Goal: Find specific page/section: Find specific page/section

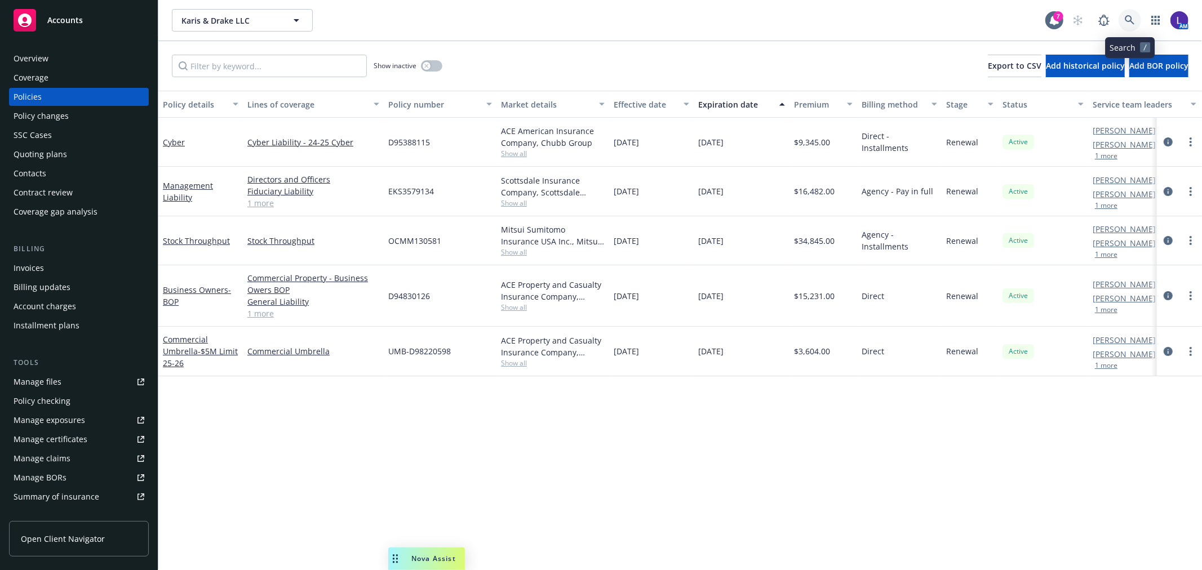
click at [1127, 19] on icon at bounding box center [1130, 20] width 10 height 10
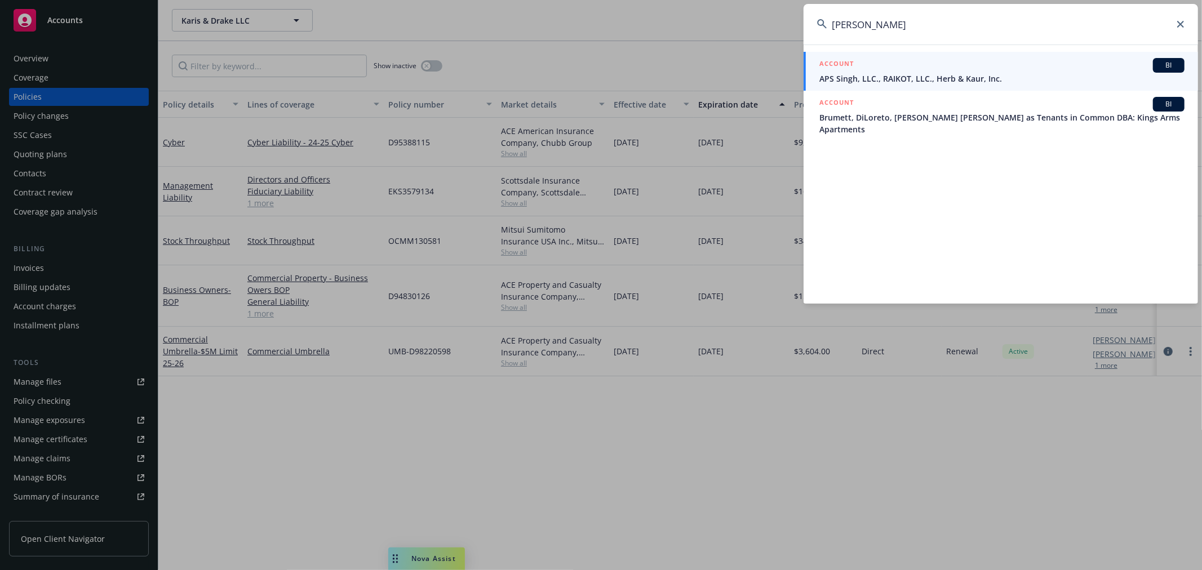
type input "[PERSON_NAME]"
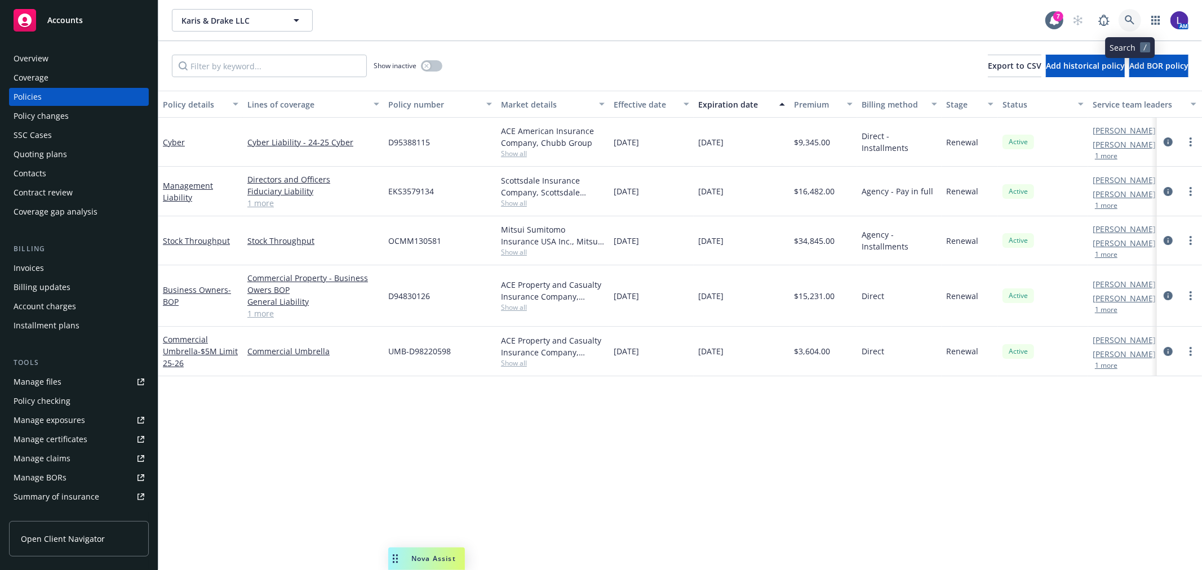
click at [1125, 15] on icon at bounding box center [1130, 20] width 10 height 10
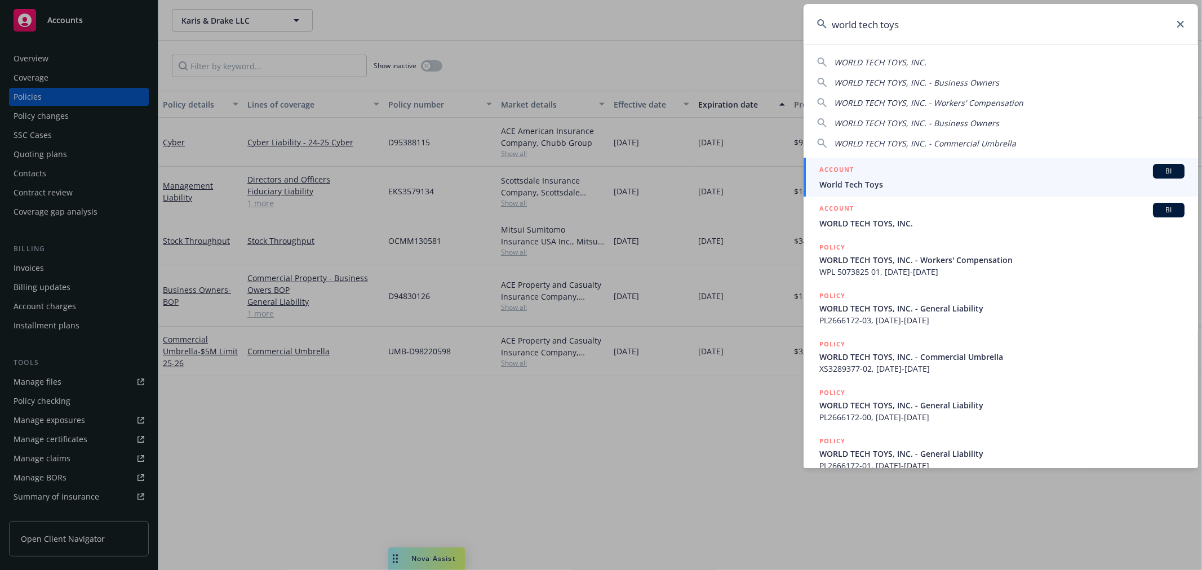
type input "world tech toys"
click at [865, 170] on div "ACCOUNT BI" at bounding box center [1001, 171] width 365 height 15
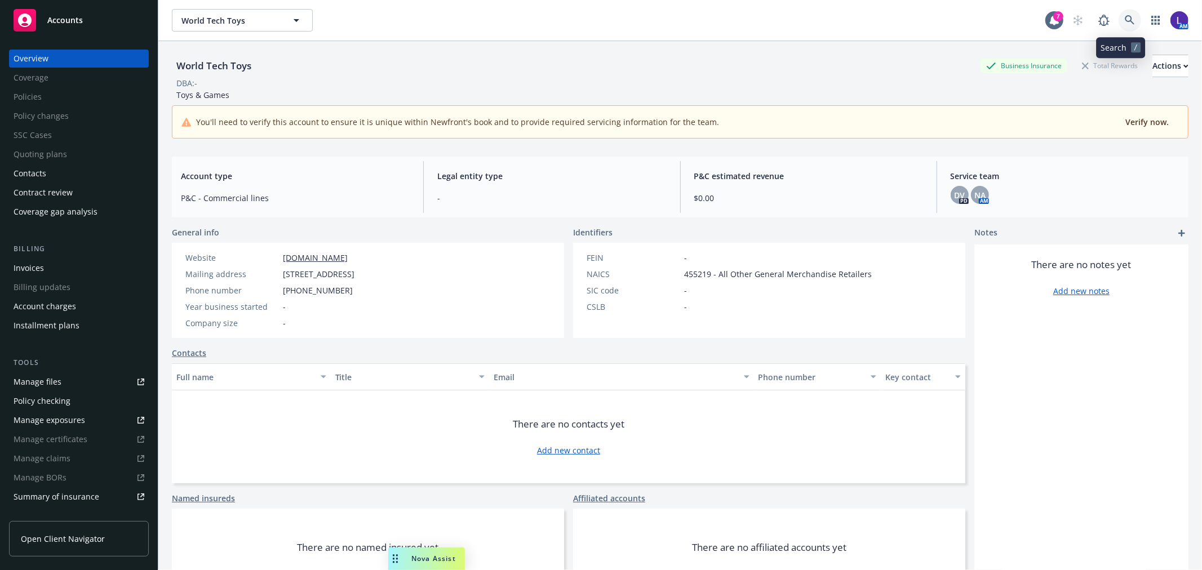
click at [1125, 17] on icon at bounding box center [1130, 20] width 10 height 10
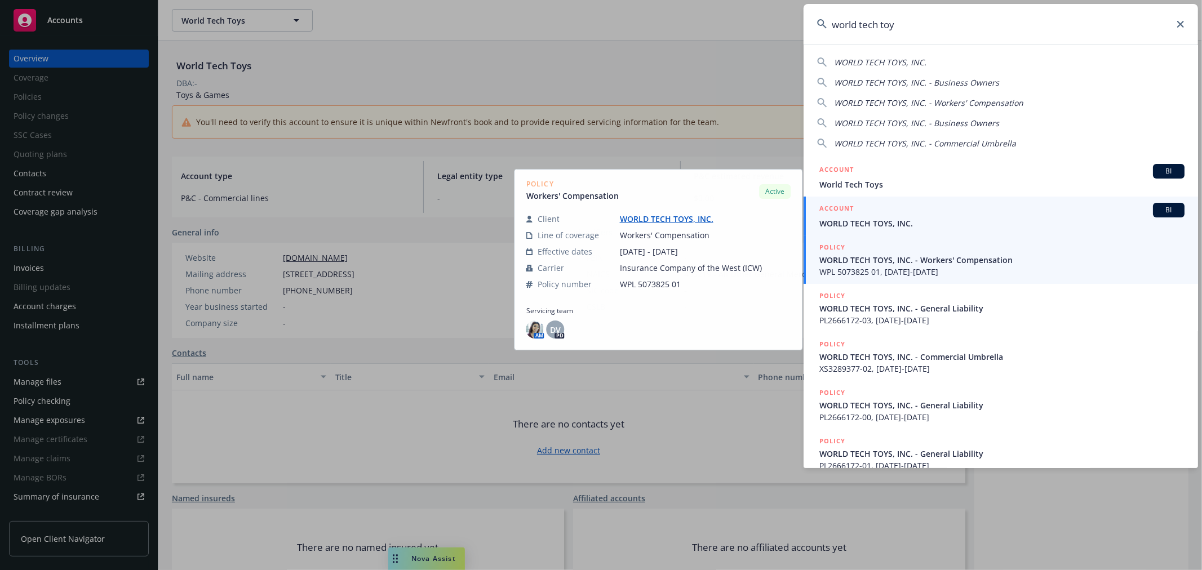
type input "world tech toy"
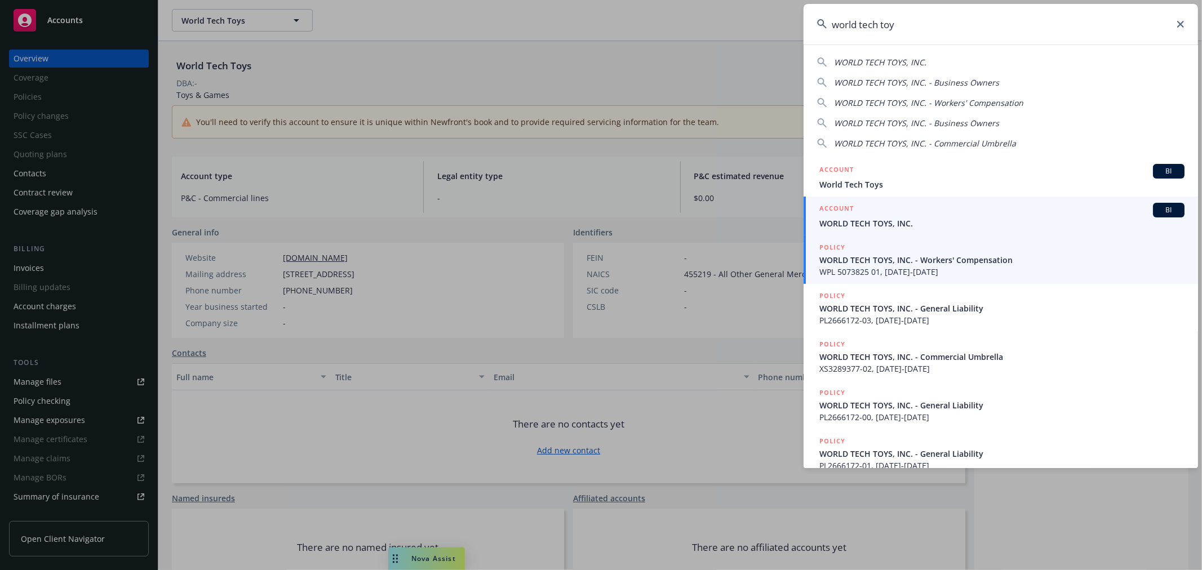
click at [916, 225] on span "WORLD TECH TOYS, INC." at bounding box center [1001, 223] width 365 height 12
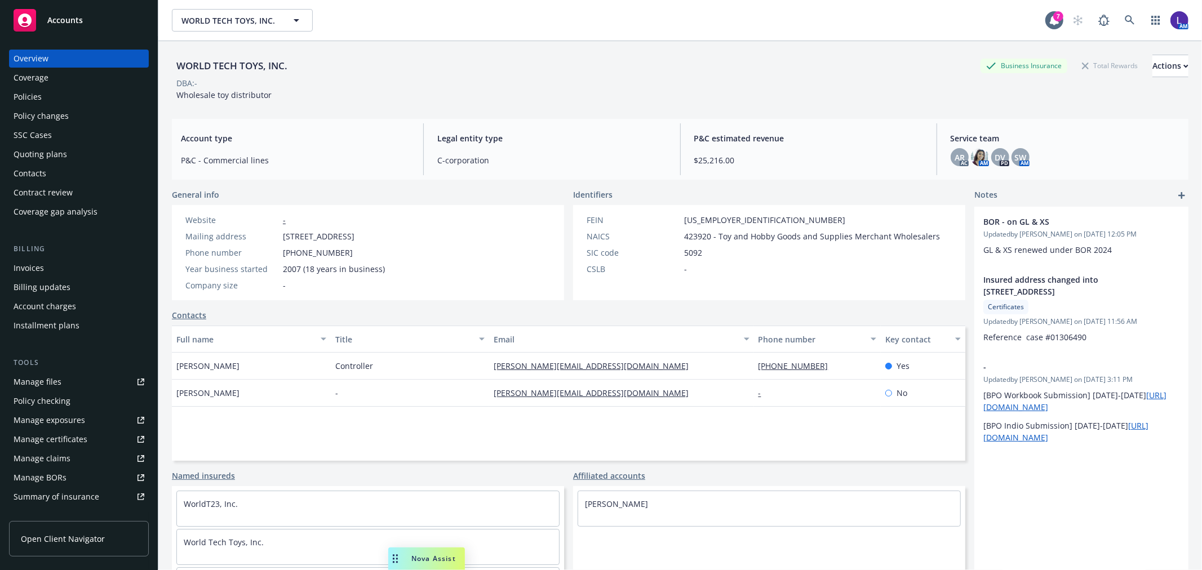
click at [45, 97] on div "Policies" at bounding box center [79, 97] width 131 height 18
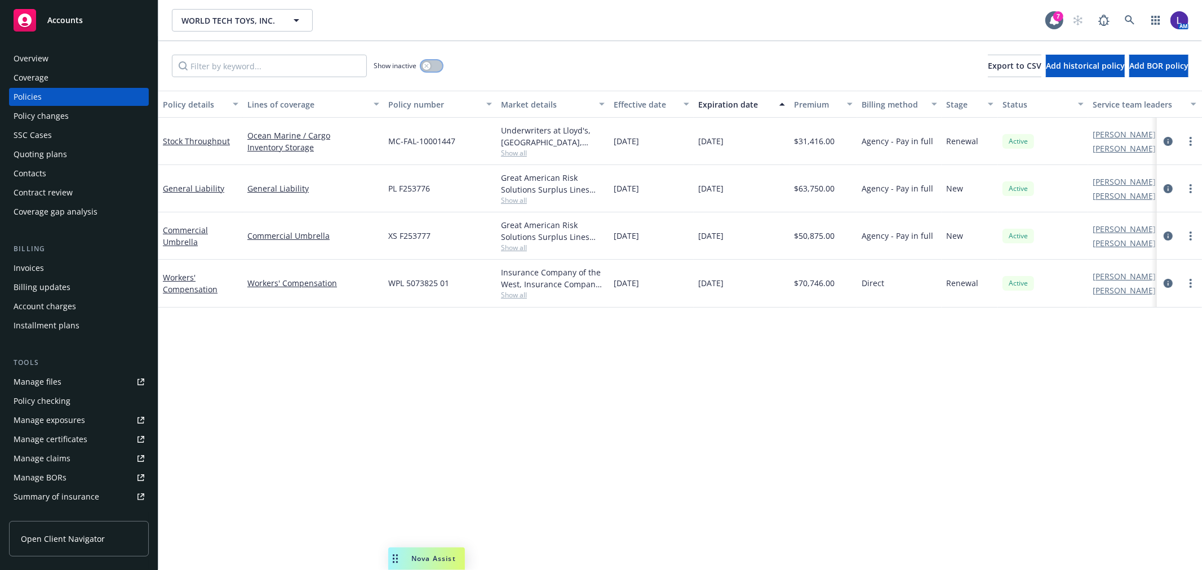
click at [430, 65] on button "button" at bounding box center [431, 65] width 21 height 11
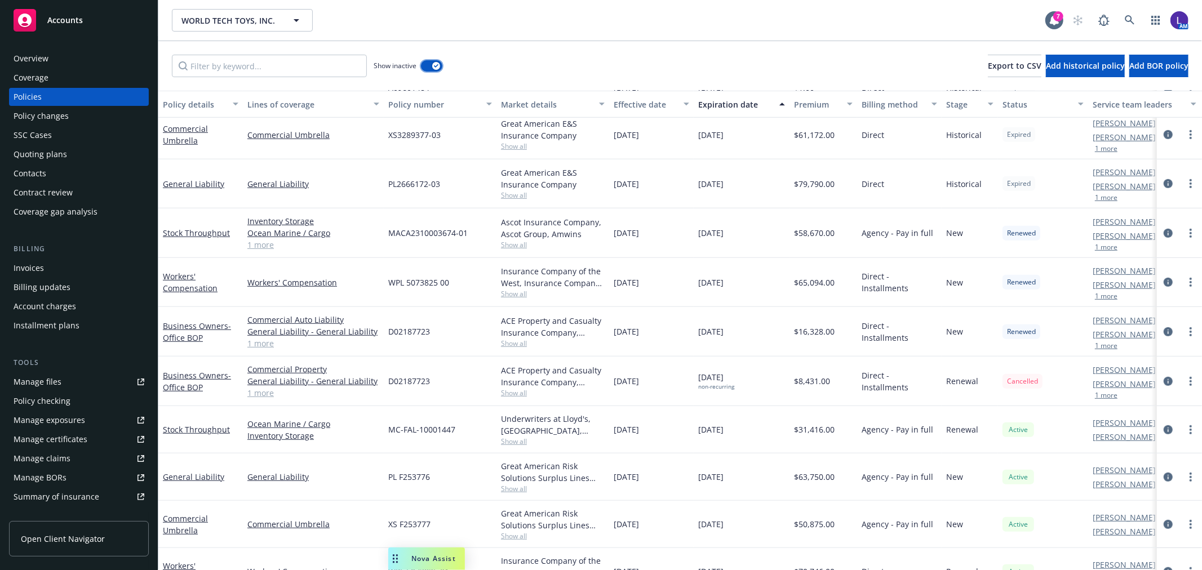
scroll to position [493, 0]
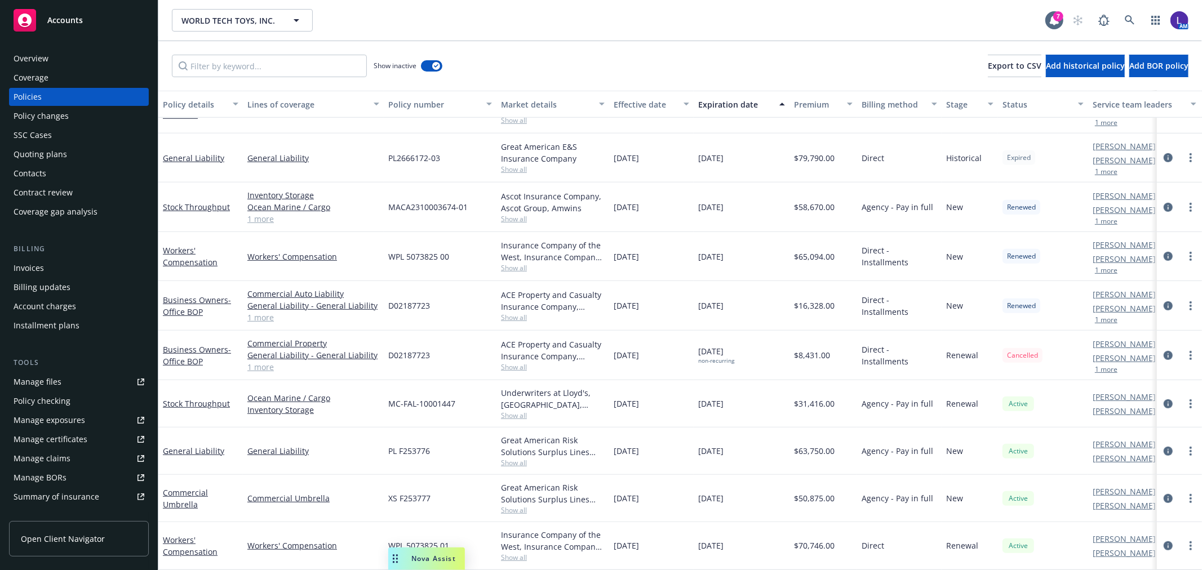
click at [50, 59] on div "Overview" at bounding box center [79, 59] width 131 height 18
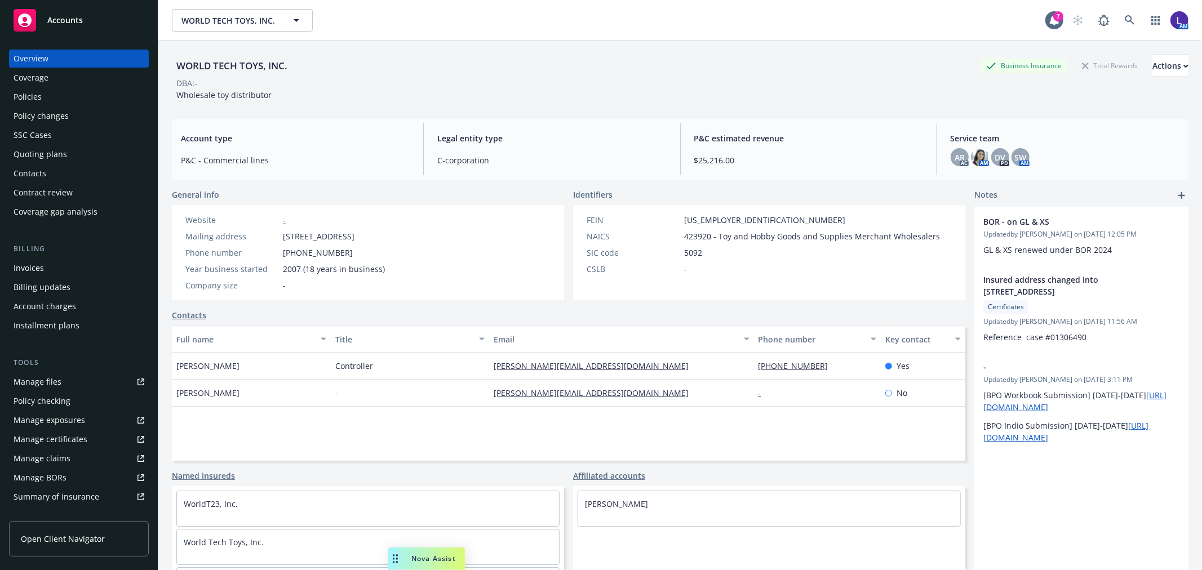
click at [49, 116] on div "Policy changes" at bounding box center [41, 116] width 55 height 18
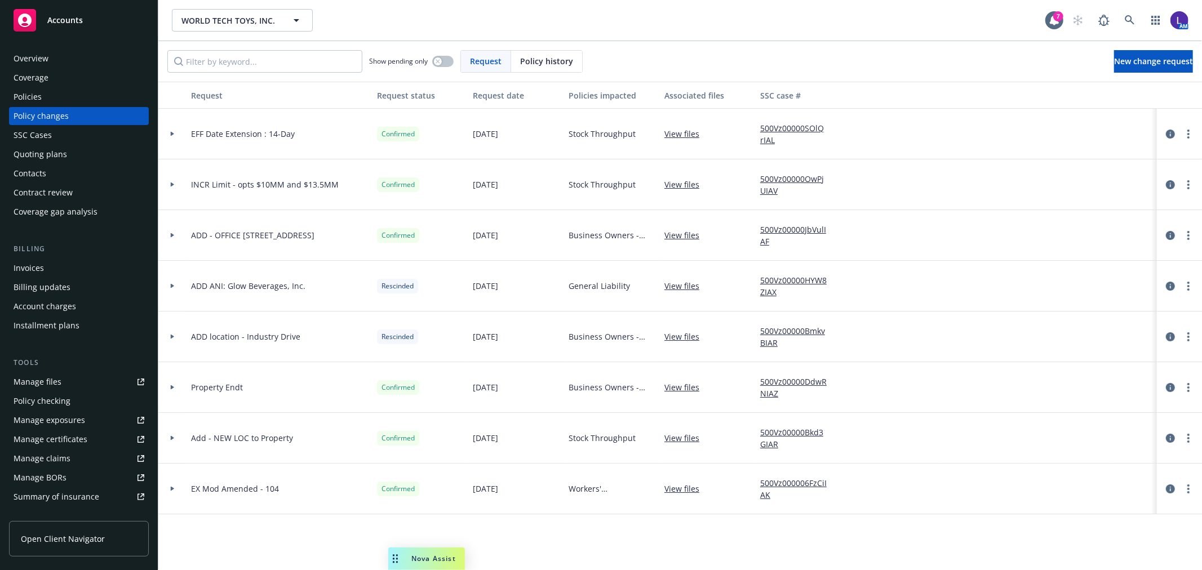
click at [34, 100] on div "Policies" at bounding box center [28, 97] width 28 height 18
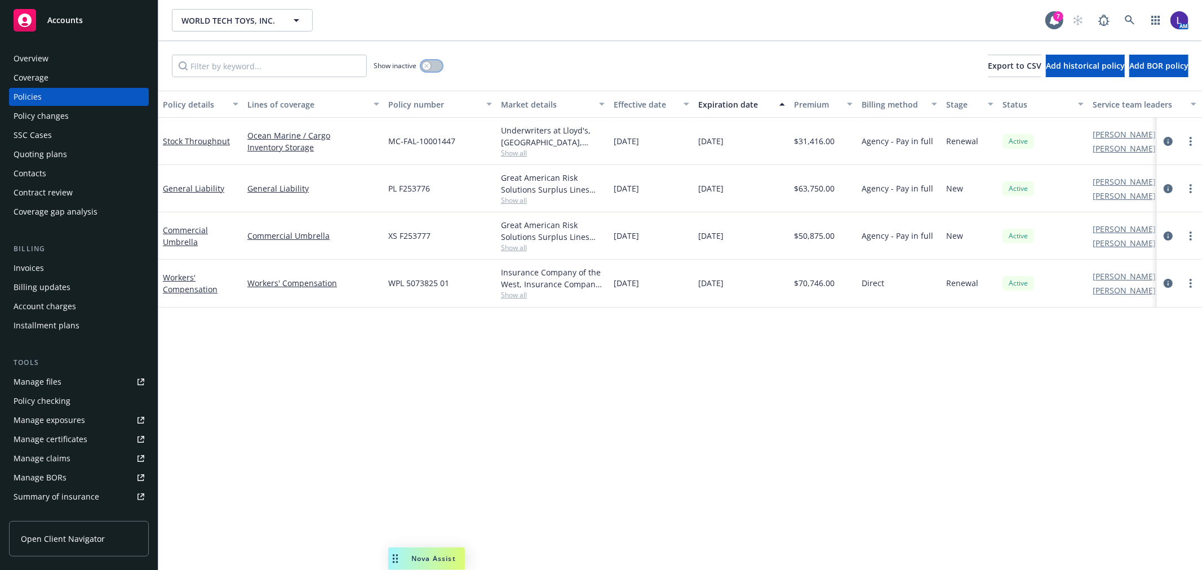
drag, startPoint x: 426, startPoint y: 65, endPoint x: 6, endPoint y: 64, distance: 419.7
click at [426, 65] on icon "button" at bounding box center [426, 66] width 4 height 4
